Goal: Information Seeking & Learning: Learn about a topic

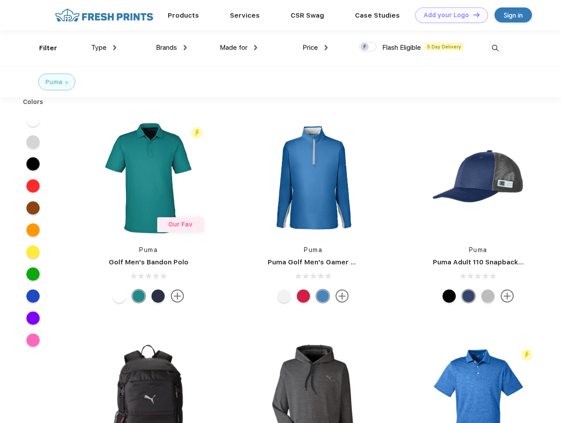
scroll to position [0, 0]
click at [448, 15] on link "Add your Logo Design Tool" at bounding box center [451, 14] width 73 height 15
click at [0, 0] on div "Design Tool" at bounding box center [0, 0] width 0 height 0
click at [472, 15] on link "Add your Logo Design Tool" at bounding box center [451, 14] width 73 height 15
click at [42, 48] on div "Filter" at bounding box center [48, 48] width 18 height 10
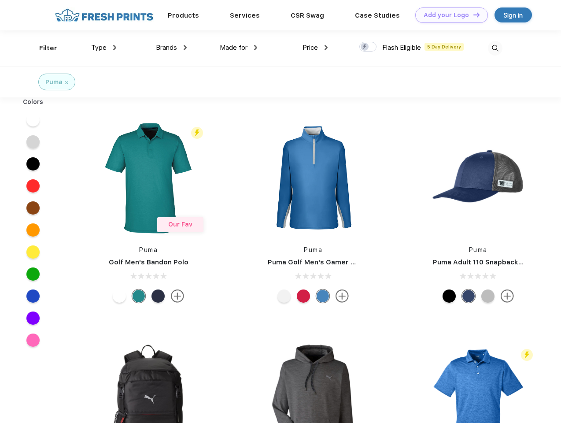
click at [104, 48] on span "Type" at bounding box center [98, 48] width 15 height 8
click at [171, 48] on span "Brands" at bounding box center [166, 48] width 21 height 8
click at [239, 48] on span "Made for" at bounding box center [234, 48] width 28 height 8
click at [315, 48] on span "Price" at bounding box center [309, 48] width 15 height 8
click at [368, 47] on div at bounding box center [367, 47] width 17 height 10
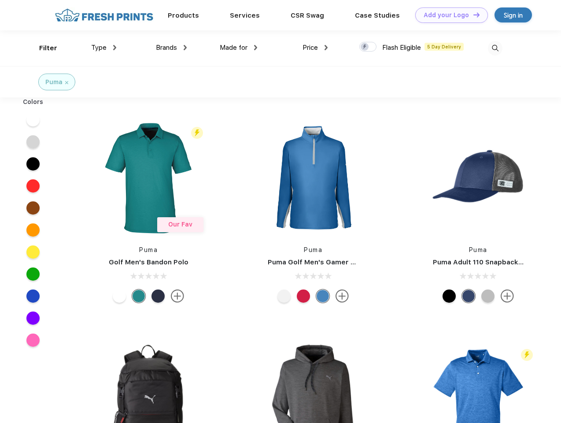
click at [365, 47] on input "checkbox" at bounding box center [362, 44] width 6 height 6
click at [495, 48] on img at bounding box center [495, 48] width 15 height 15
